Goal: Find specific page/section: Find specific page/section

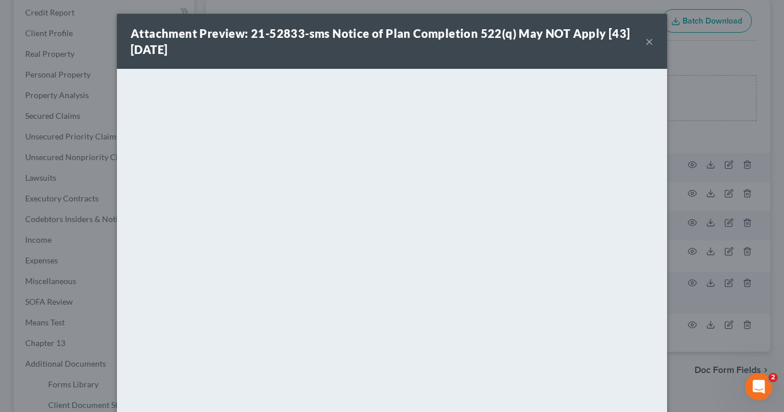
scroll to position [84, 0]
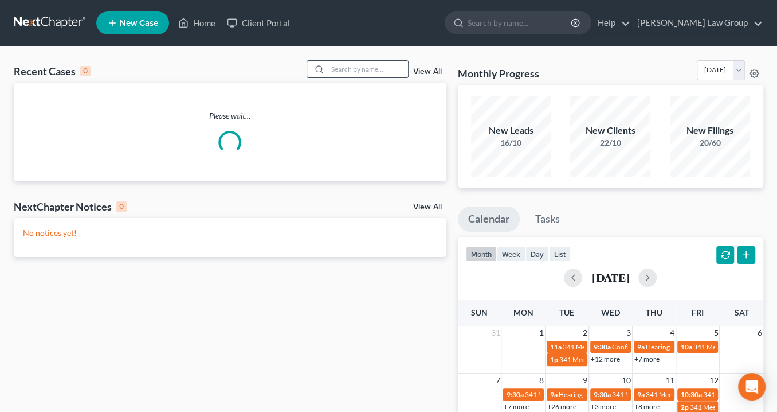
drag, startPoint x: 349, startPoint y: 69, endPoint x: 355, endPoint y: 67, distance: 6.7
click at [353, 67] on input "search" at bounding box center [368, 69] width 80 height 17
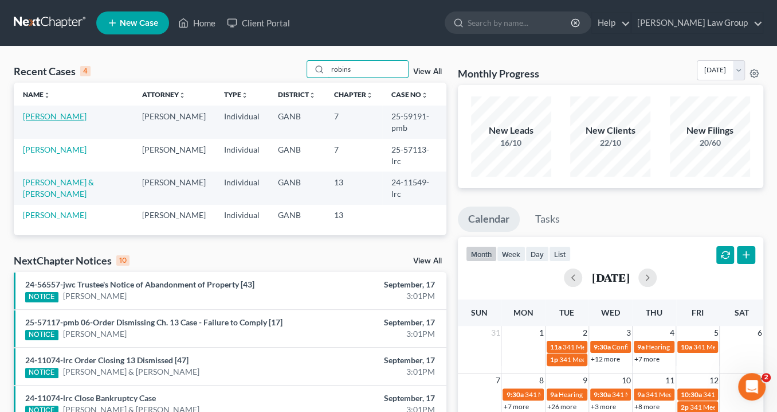
type input "robins"
click at [64, 114] on link "[PERSON_NAME]" at bounding box center [55, 116] width 64 height 10
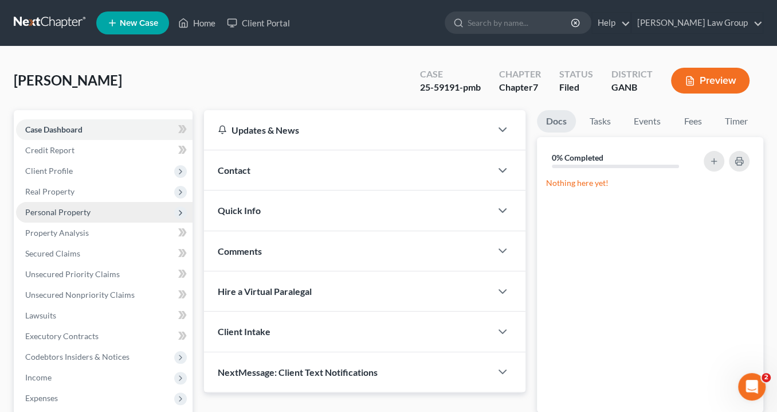
click at [56, 210] on span "Personal Property" at bounding box center [57, 212] width 65 height 10
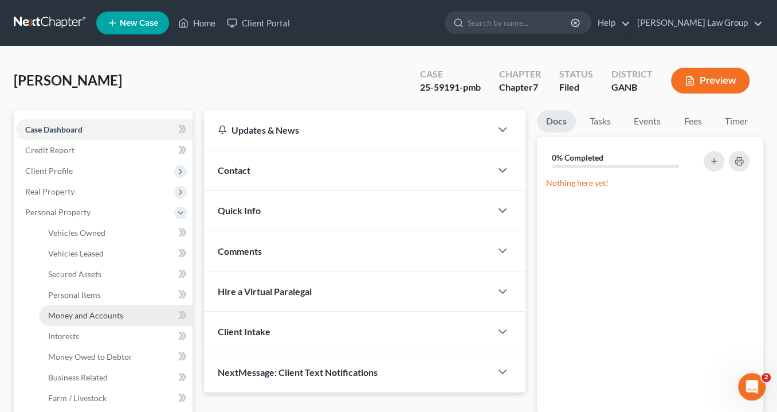
click at [89, 311] on span "Money and Accounts" at bounding box center [85, 315] width 75 height 10
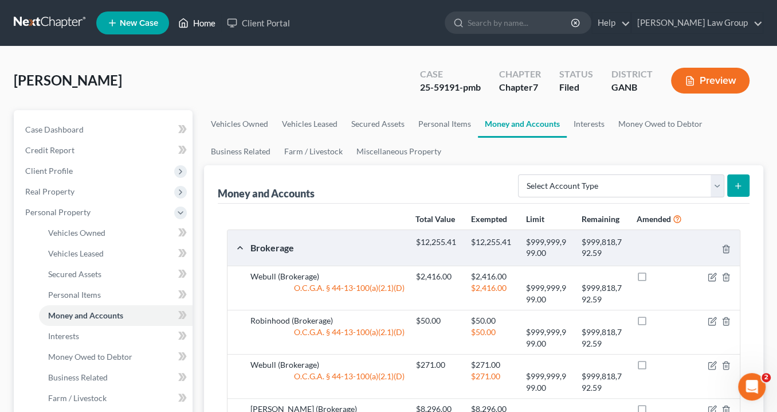
click at [205, 23] on link "Home" at bounding box center [197, 23] width 49 height 21
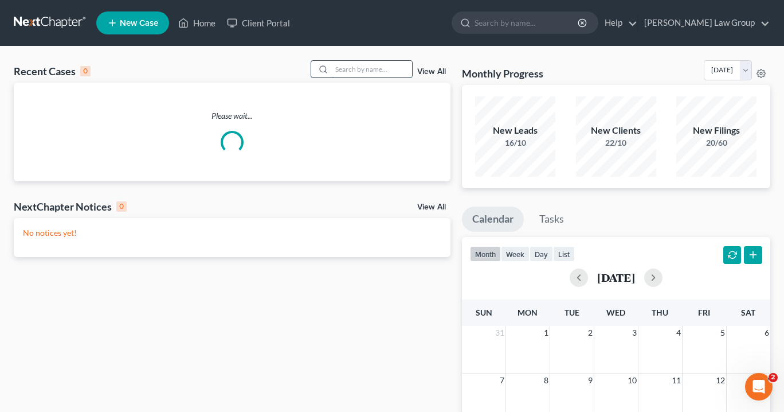
click at [351, 63] on input "search" at bounding box center [372, 69] width 80 height 17
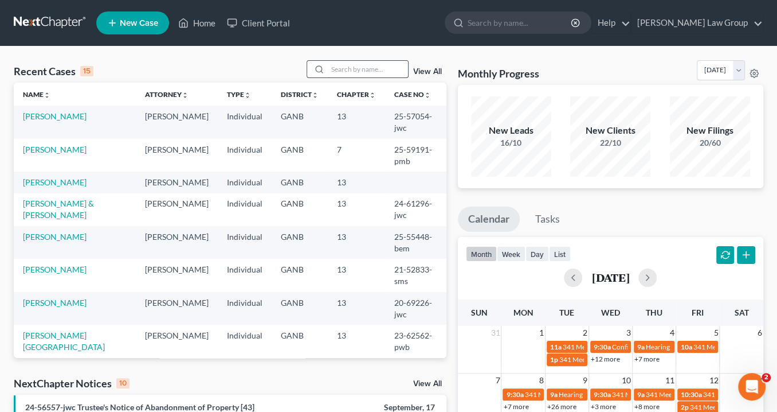
click at [351, 64] on input "search" at bounding box center [368, 69] width 80 height 17
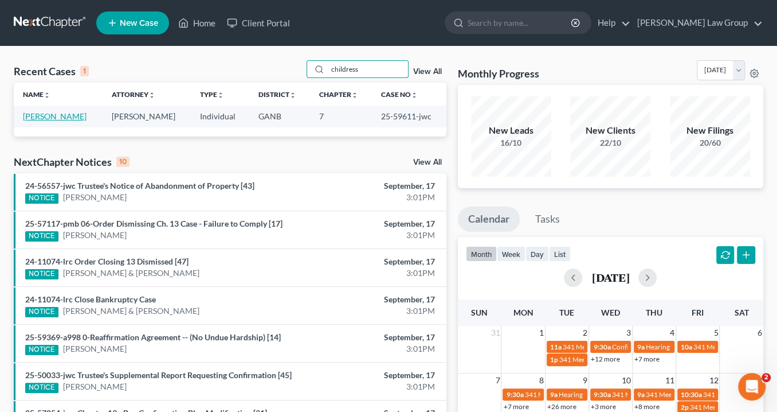
type input "childress"
click at [70, 115] on link "[PERSON_NAME]" at bounding box center [55, 116] width 64 height 10
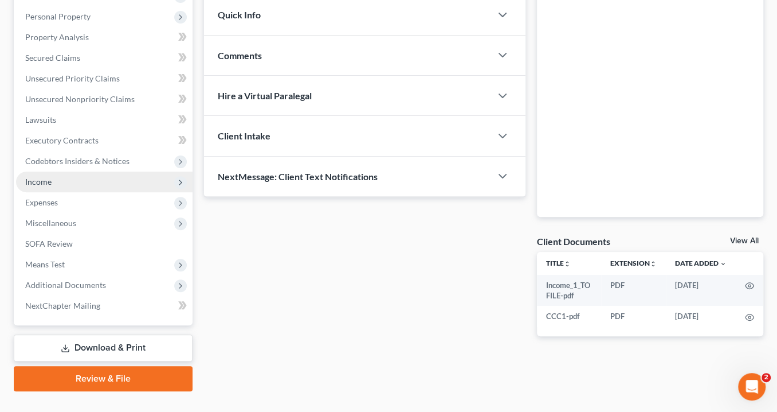
scroll to position [217, 0]
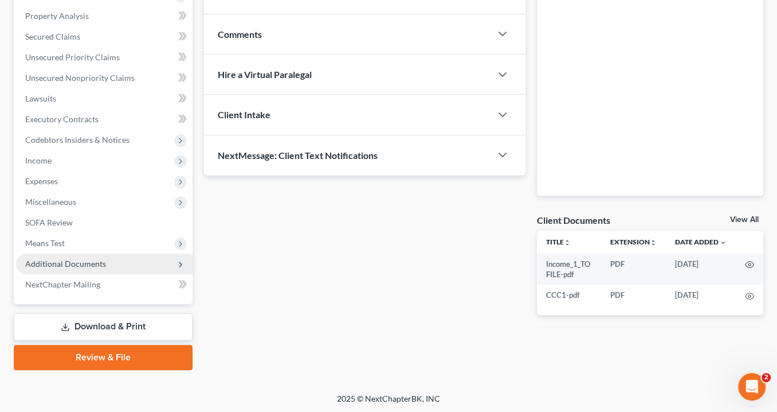
click at [126, 263] on span "Additional Documents" at bounding box center [104, 263] width 177 height 21
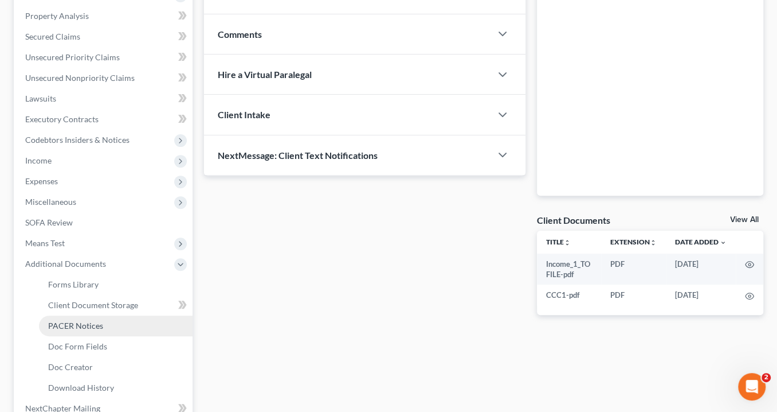
click at [120, 322] on link "PACER Notices" at bounding box center [116, 325] width 154 height 21
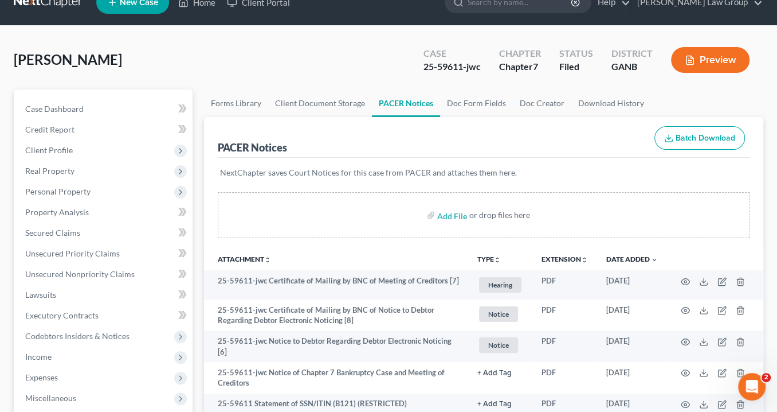
scroll to position [185, 0]
